Goal: Entertainment & Leisure: Consume media (video, audio)

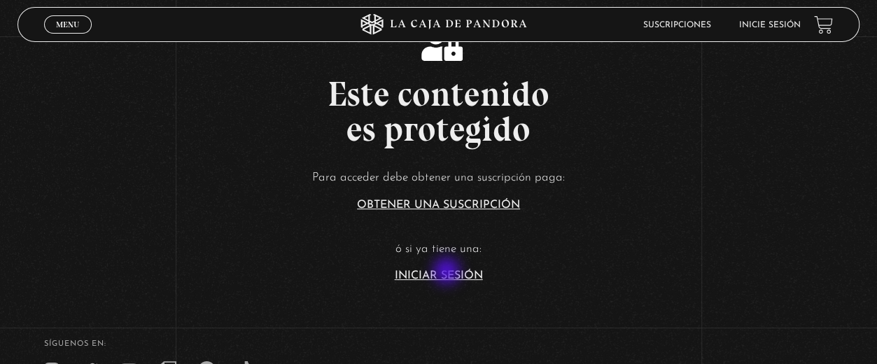
click at [448, 272] on link "Iniciar Sesión" at bounding box center [439, 275] width 88 height 11
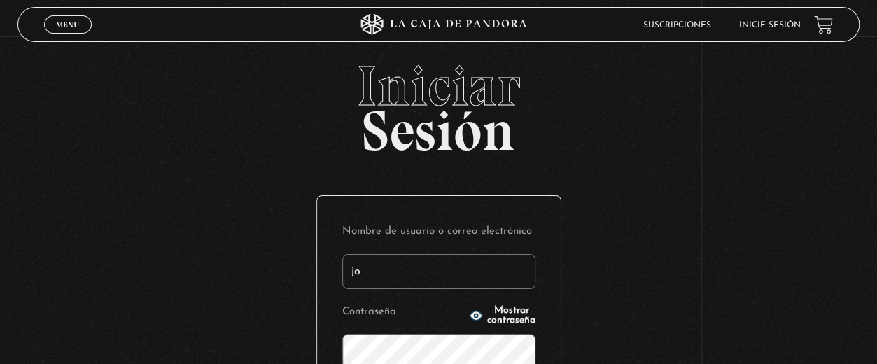
type input "j"
type input "katherine.mobre@gmail.com"
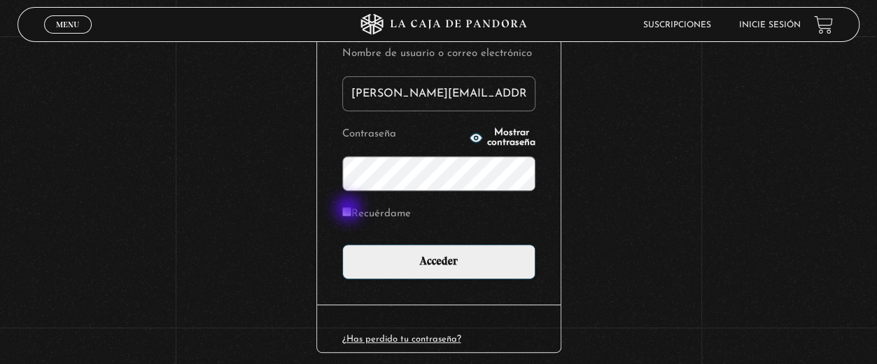
drag, startPoint x: 342, startPoint y: 212, endPoint x: 350, endPoint y: 210, distance: 8.0
click at [350, 210] on div "Nombre de usuario o correo electrónico katherine.mobre@gmail.com Contraseña Mos…" at bounding box center [439, 161] width 244 height 286
click at [350, 210] on input "Recuérdame" at bounding box center [346, 211] width 9 height 9
checkbox input "true"
click at [470, 133] on icon "button" at bounding box center [476, 137] width 13 height 9
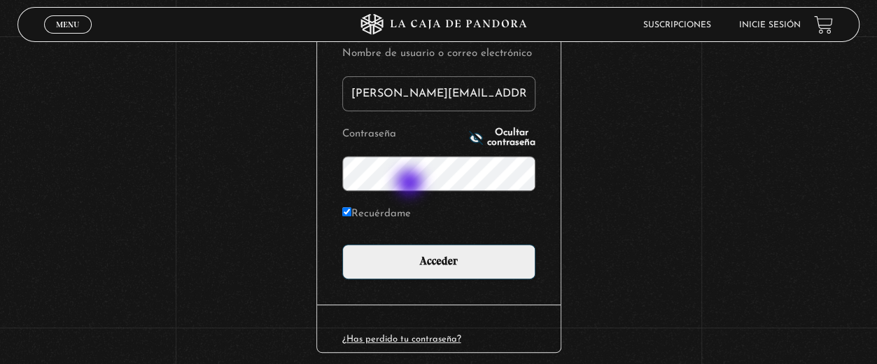
click at [342, 244] on input "Acceder" at bounding box center [438, 261] width 193 height 35
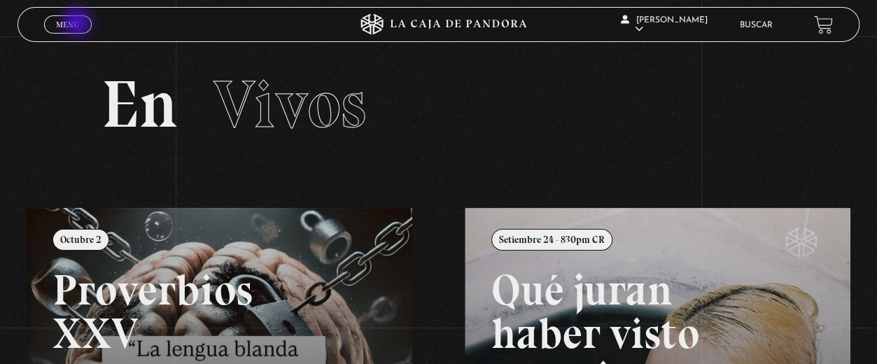
click at [78, 24] on span "Menu" at bounding box center [67, 24] width 23 height 8
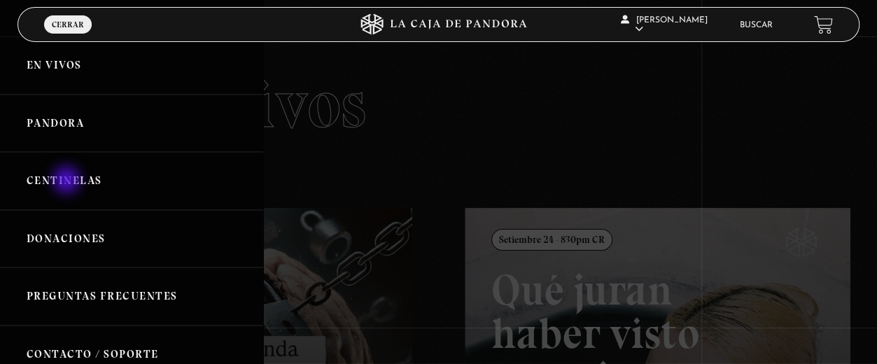
click at [68, 181] on link "Centinelas" at bounding box center [131, 181] width 263 height 58
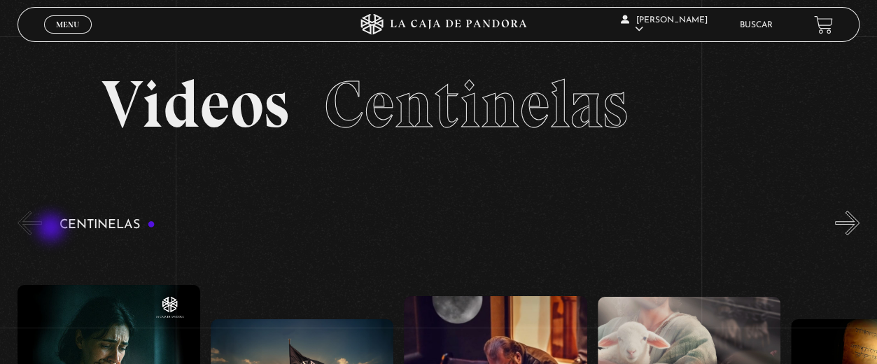
click at [25, 218] on button "«" at bounding box center [30, 223] width 25 height 25
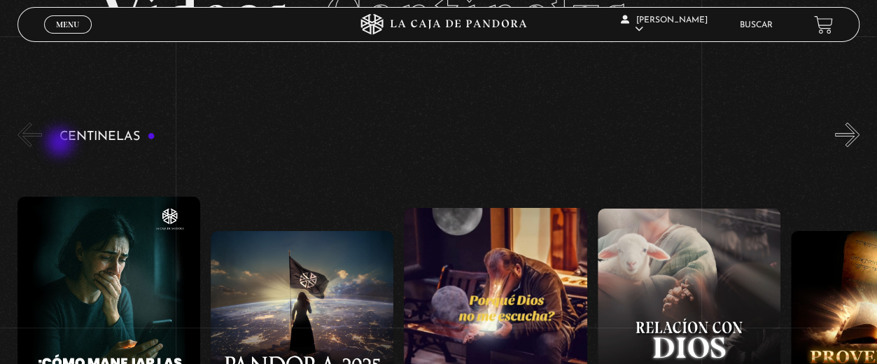
scroll to position [89, 0]
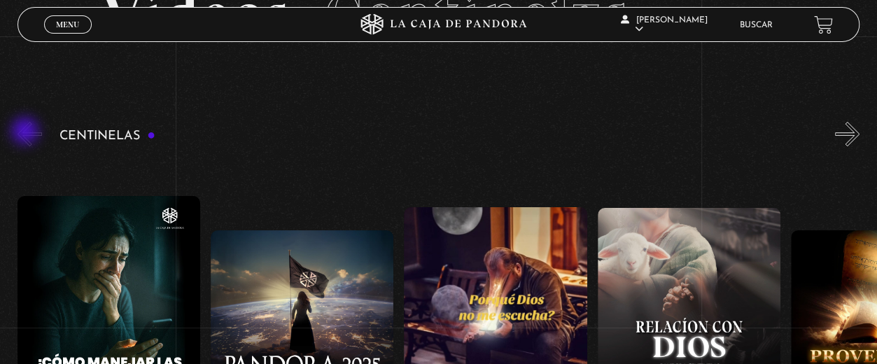
click at [27, 132] on button "«" at bounding box center [30, 134] width 25 height 25
click at [70, 25] on span "Menu" at bounding box center [67, 24] width 23 height 8
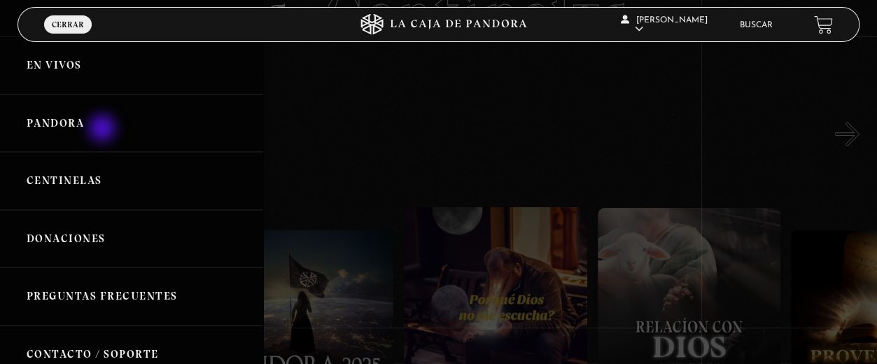
click at [104, 130] on link "Pandora" at bounding box center [131, 124] width 263 height 58
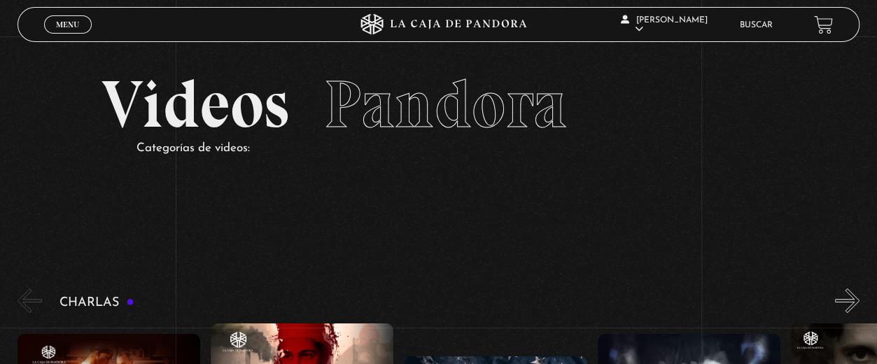
click at [104, 130] on h2 "Videos Pandora" at bounding box center [438, 104] width 673 height 67
click at [25, 302] on button "«" at bounding box center [30, 300] width 25 height 25
click at [74, 26] on span "Menu" at bounding box center [67, 24] width 23 height 8
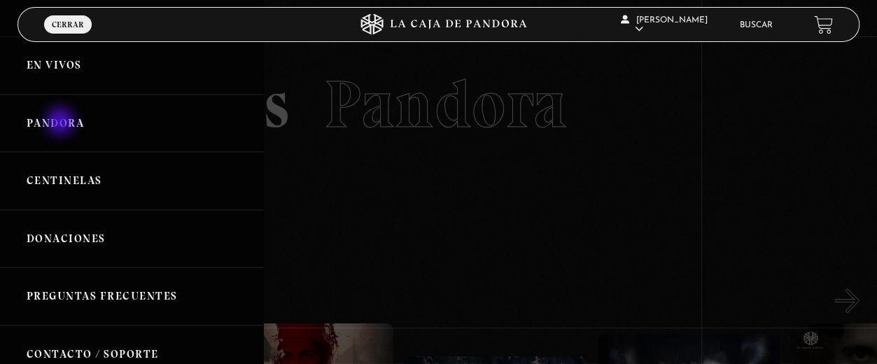
click at [62, 123] on link "Pandora" at bounding box center [131, 124] width 263 height 58
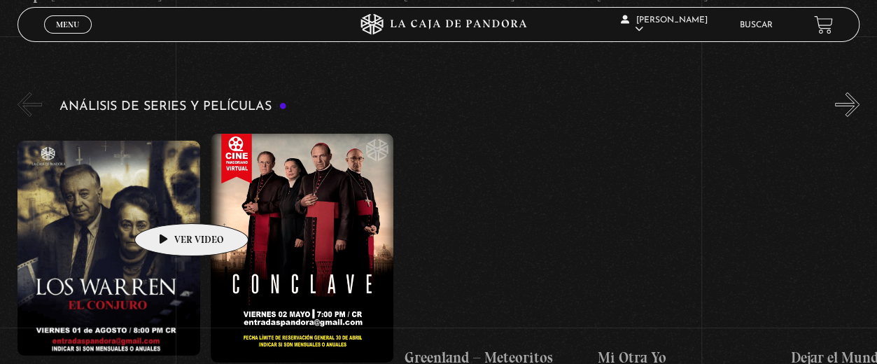
scroll to position [2347, 0]
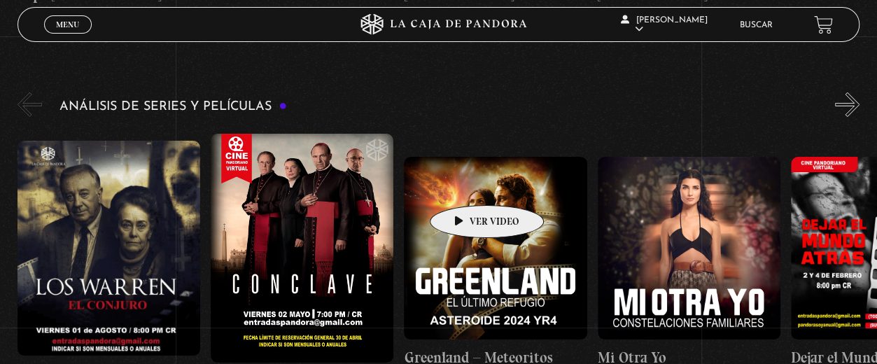
click at [465, 184] on figure at bounding box center [495, 248] width 183 height 183
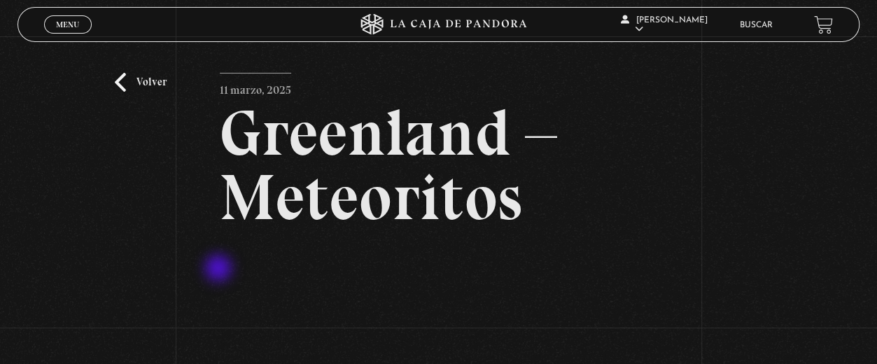
scroll to position [234, 0]
